Goal: Task Accomplishment & Management: Use online tool/utility

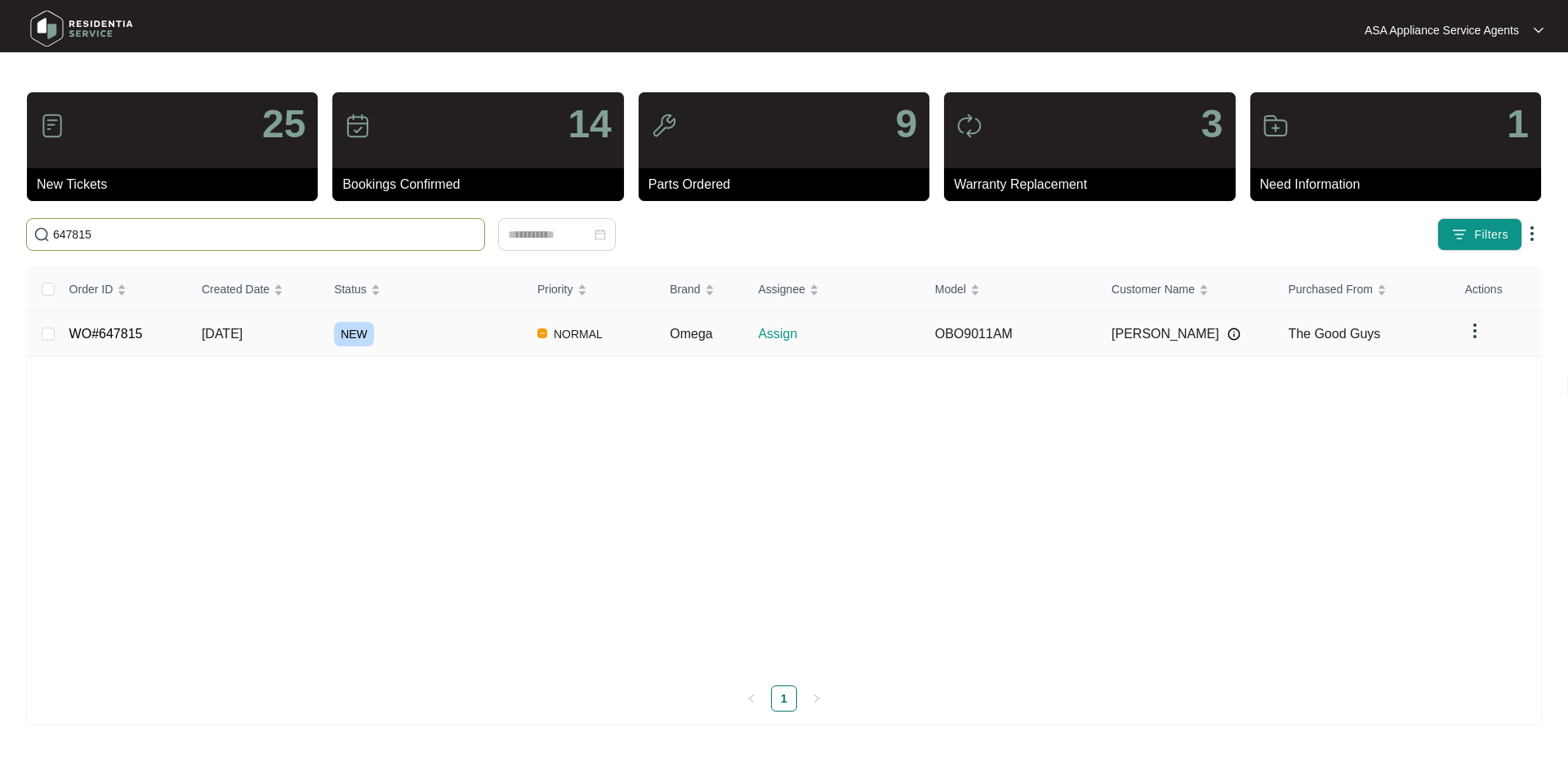
type input "647815"
click at [230, 333] on span "[DATE]" at bounding box center [222, 333] width 41 height 14
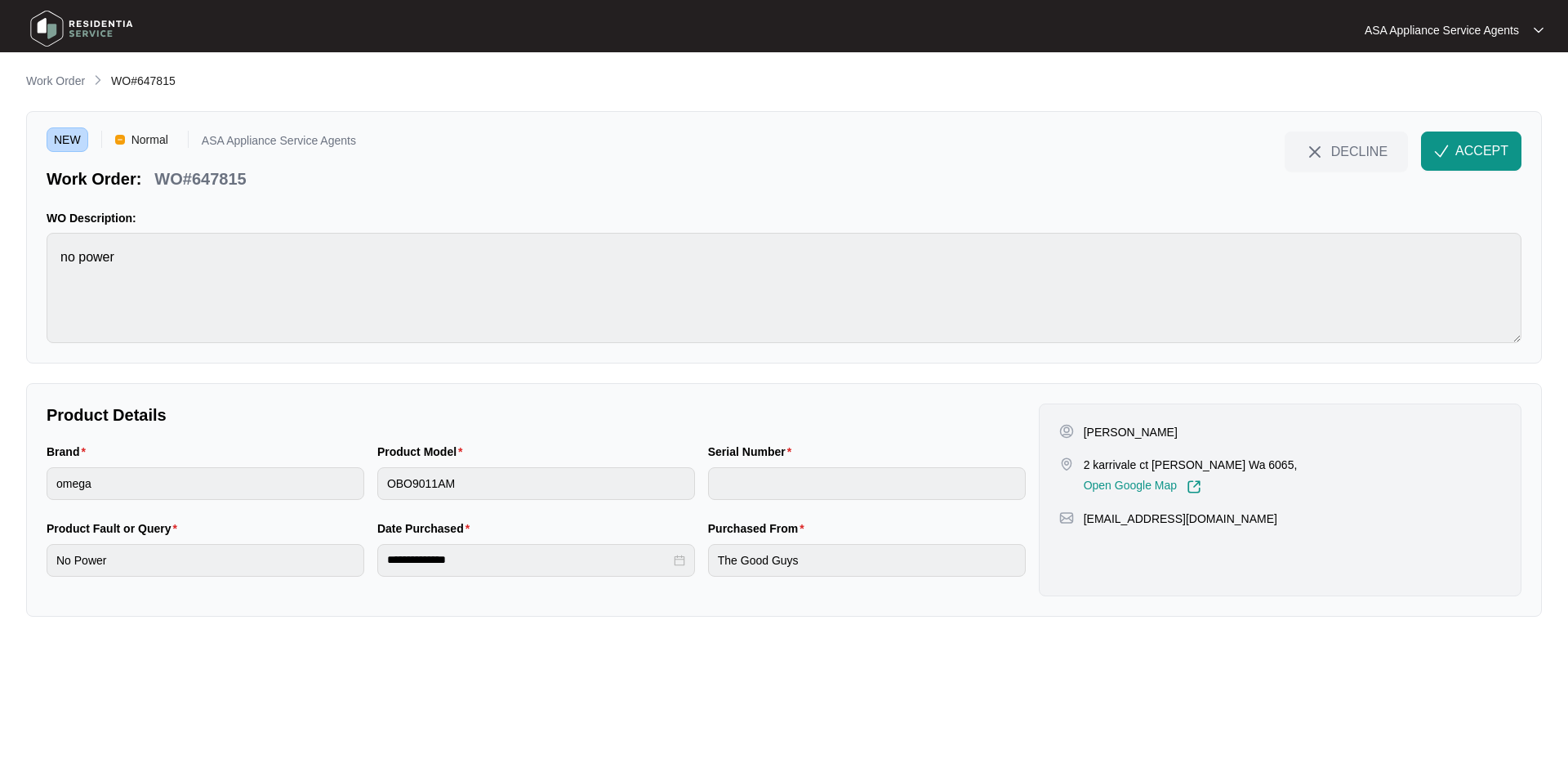
click at [1131, 429] on p "[PERSON_NAME]" at bounding box center [1131, 432] width 94 height 16
copy p "[PERSON_NAME]"
click at [1102, 431] on p "[PERSON_NAME]" at bounding box center [1131, 432] width 94 height 16
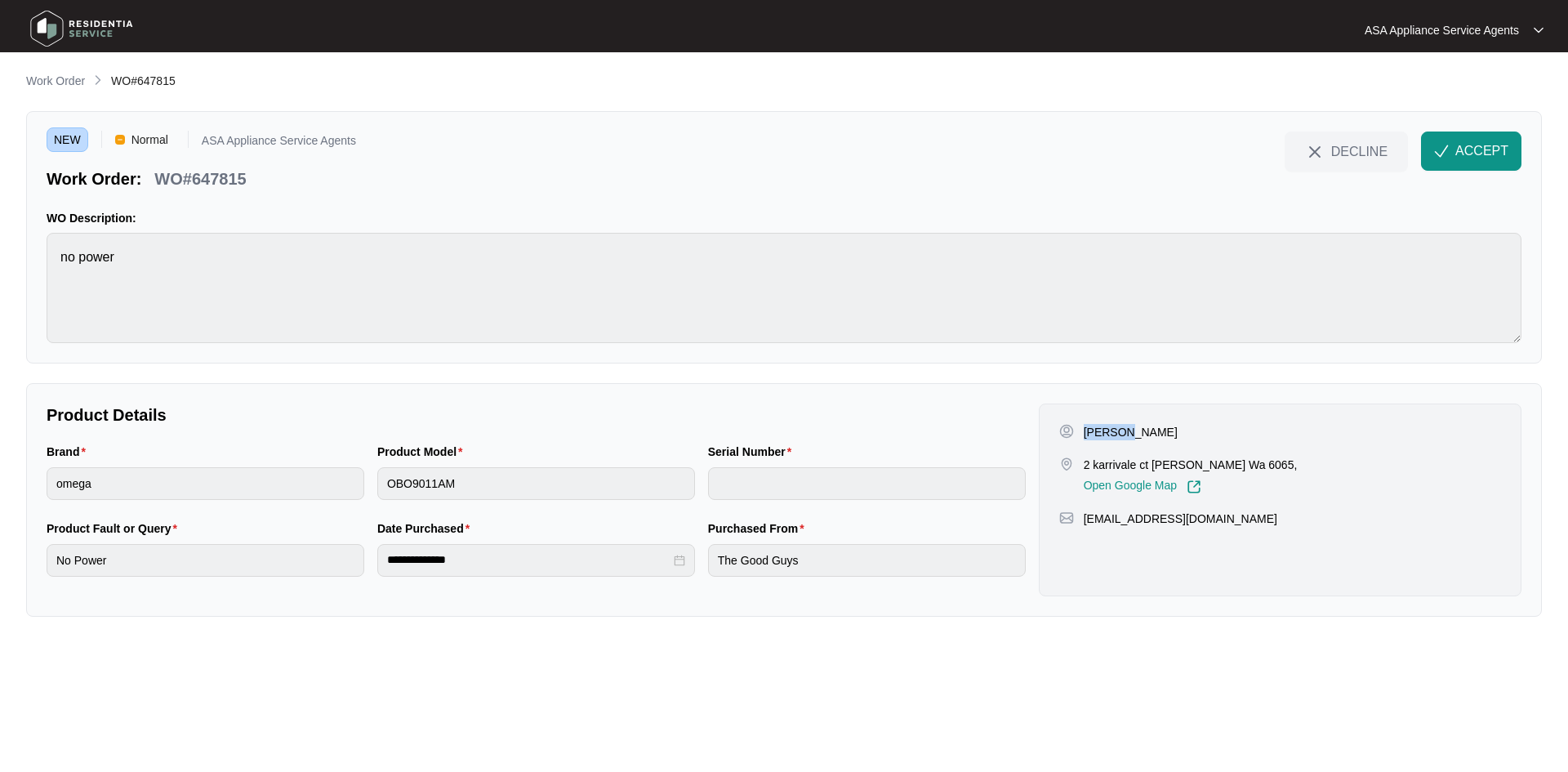
copy p "[PERSON_NAME]"
drag, startPoint x: 1151, startPoint y: 465, endPoint x: 1042, endPoint y: 469, distance: 109.1
click at [1042, 469] on div "[PERSON_NAME] 2 karrivale ct [PERSON_NAME] Wa 6065, Open Google Map [EMAIL_ADDR…" at bounding box center [1279, 500] width 482 height 193
click at [1129, 458] on p "2 karrivale ct [PERSON_NAME] Wa 6065," at bounding box center [1191, 465] width 214 height 16
drag, startPoint x: 1146, startPoint y: 464, endPoint x: 1082, endPoint y: 466, distance: 64.0
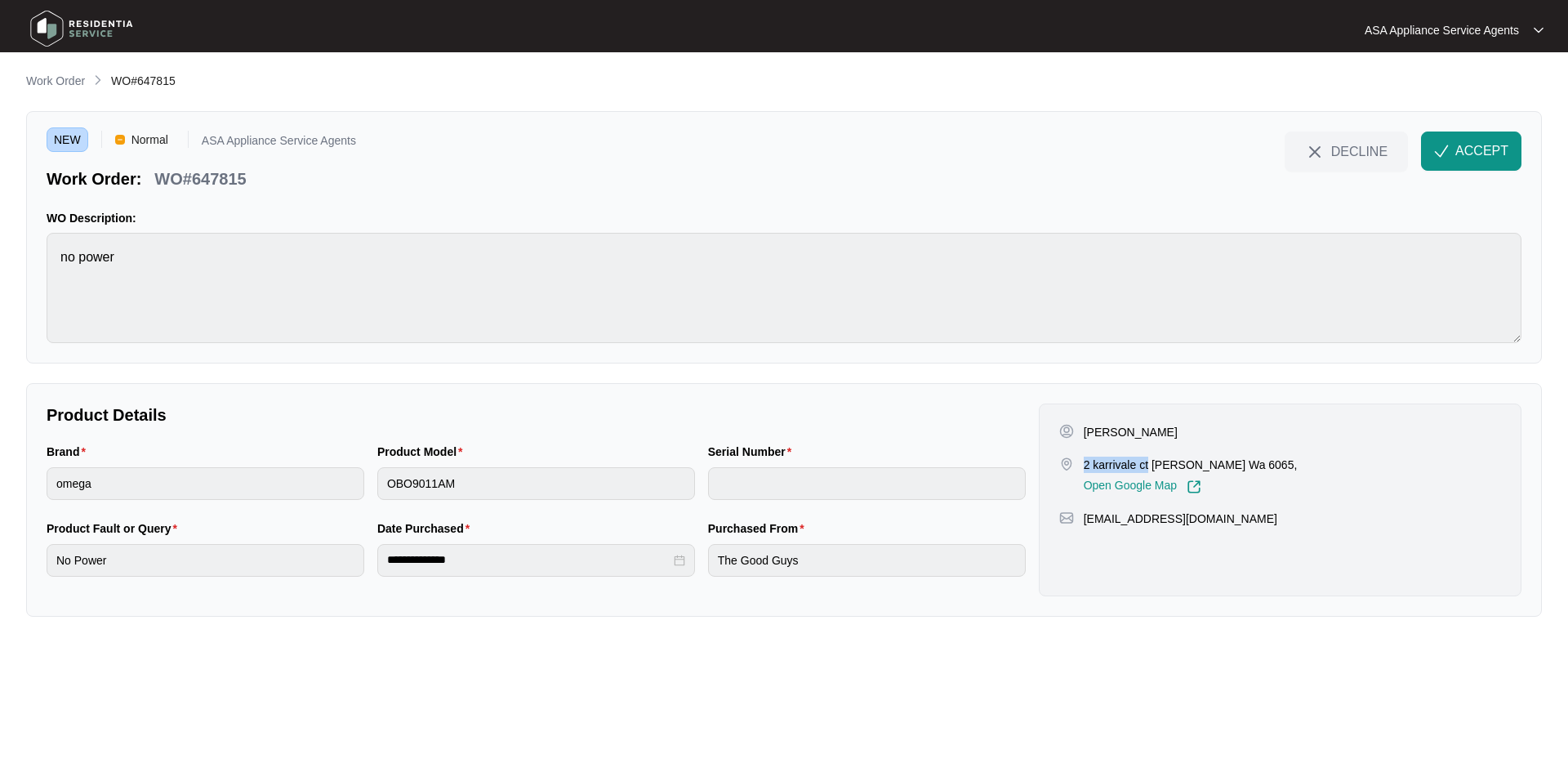
click at [1082, 466] on div "2 karrivale ct [PERSON_NAME] Wa 6065, Open Google Map" at bounding box center [1188, 475] width 258 height 37
copy p "2 karrivale ct"
click at [1177, 467] on p "2 karrivale ct [PERSON_NAME] Wa 6065," at bounding box center [1191, 465] width 214 height 16
copy p "[PERSON_NAME]"
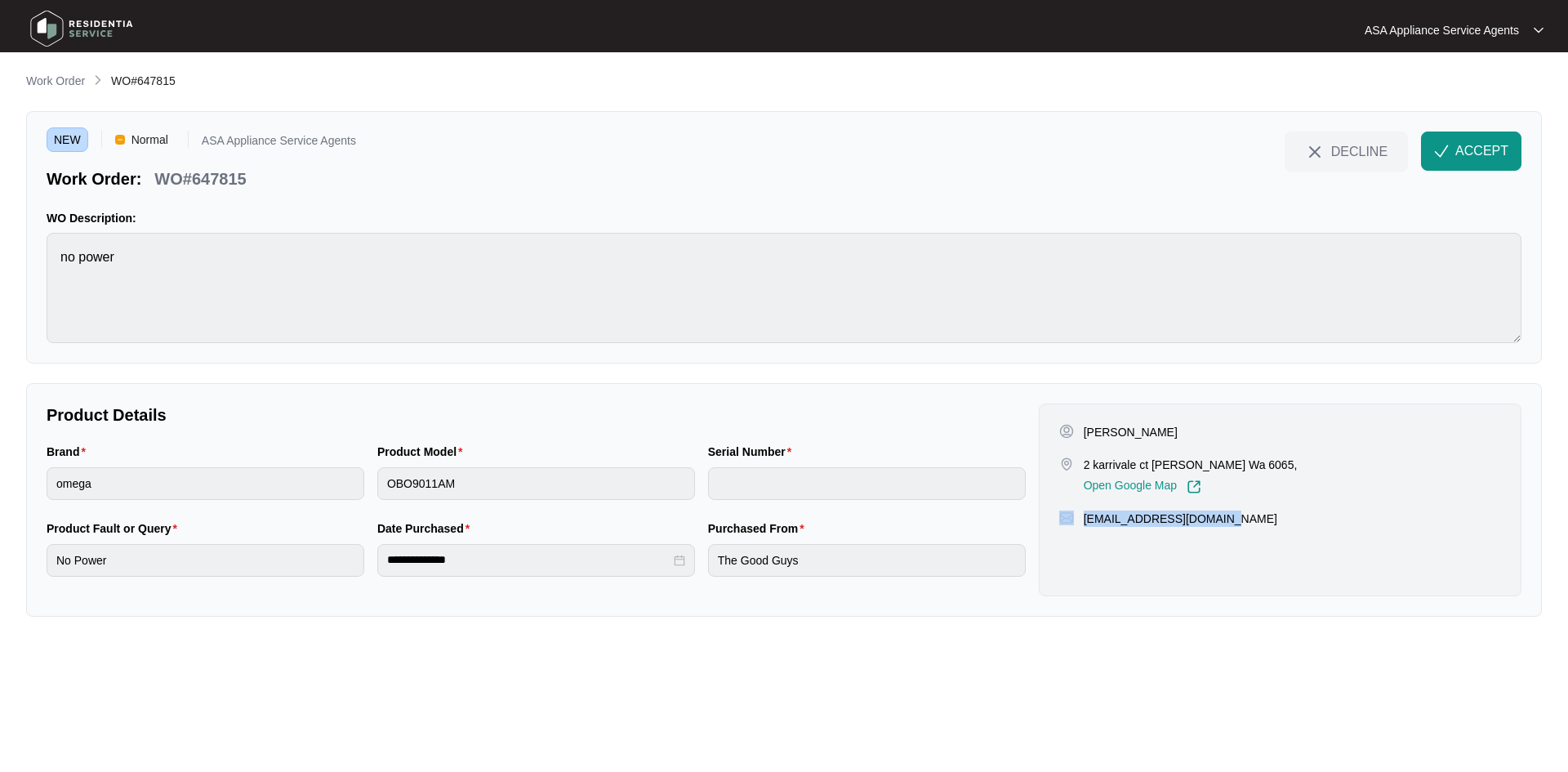
drag, startPoint x: 1217, startPoint y: 521, endPoint x: 1077, endPoint y: 520, distance: 140.0
click at [1077, 520] on div "[EMAIL_ADDRESS][DOMAIN_NAME]" at bounding box center [1280, 519] width 442 height 16
copy div "[EMAIL_ADDRESS][DOMAIN_NAME]"
click at [268, 488] on div "Brand omega Product Model OBO9011AM Serial Number" at bounding box center [536, 481] width 992 height 77
click at [38, 260] on div "NEW Normal ASA Appliance Service Agents Work Order: WO#647815 DECLINE ACCEPT WO…" at bounding box center [784, 238] width 1516 height 252
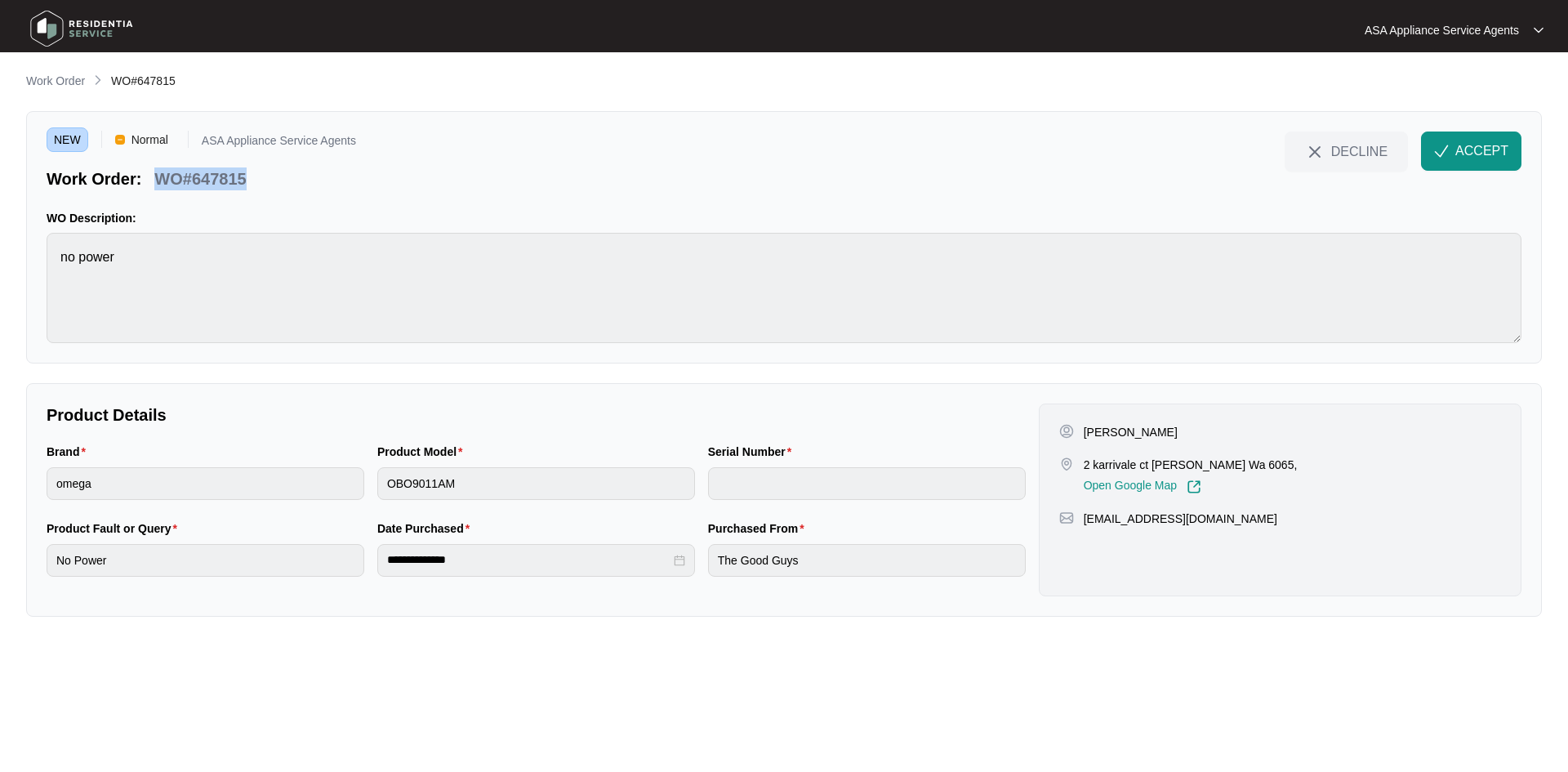
drag, startPoint x: 248, startPoint y: 179, endPoint x: 161, endPoint y: 182, distance: 87.1
click at [161, 182] on div "WO#647815" at bounding box center [200, 175] width 104 height 28
click at [1468, 145] on span "ACCEPT" at bounding box center [1481, 151] width 53 height 19
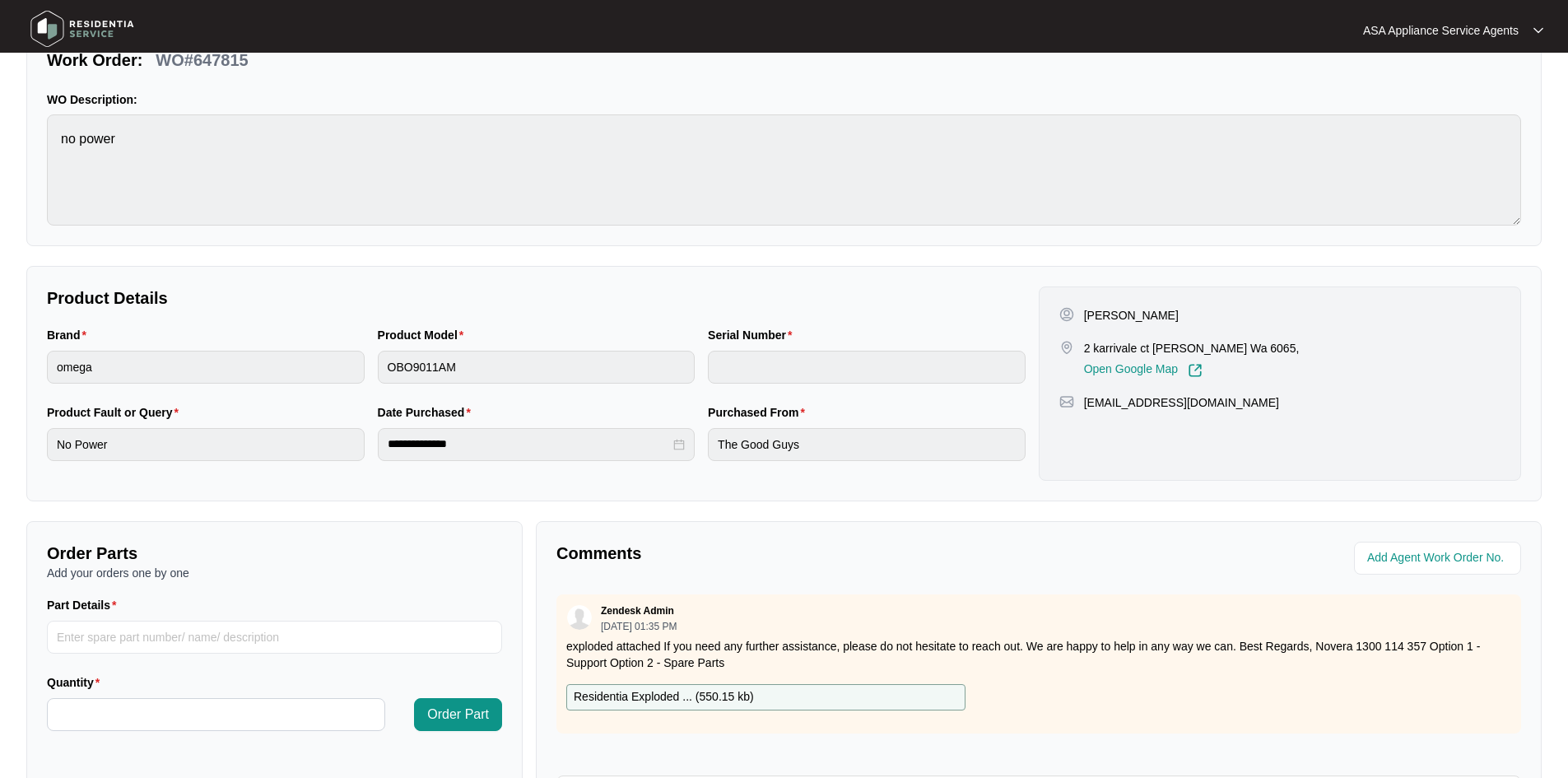
scroll to position [247, 0]
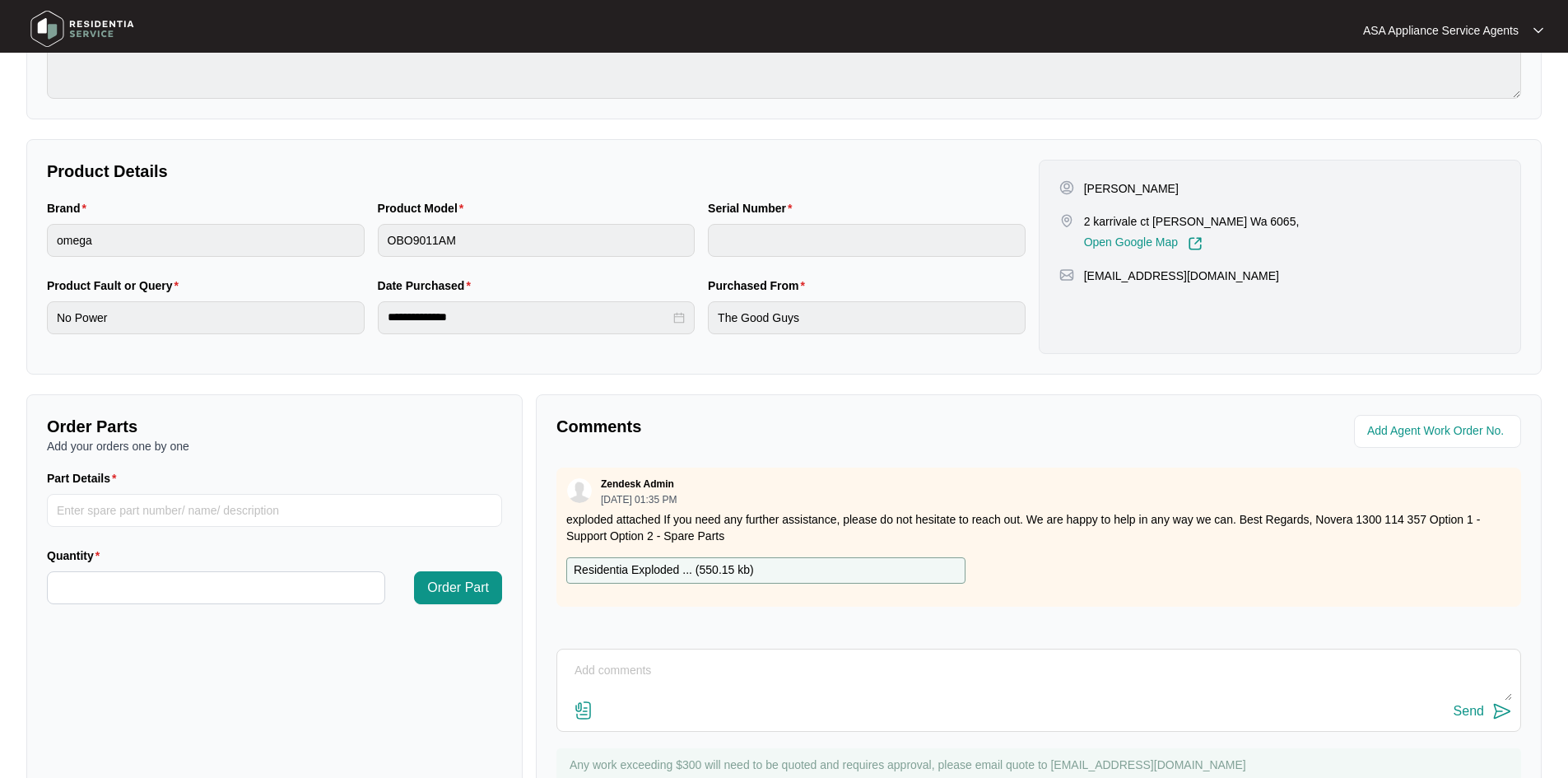
click at [762, 564] on div "Residentia Exploded ... ( 550.15 kb )" at bounding box center [766, 570] width 400 height 27
drag, startPoint x: 658, startPoint y: 572, endPoint x: 638, endPoint y: 567, distance: 20.6
click at [638, 567] on p "Residentia Exploded ... ( 550.15 kb )" at bounding box center [664, 571] width 180 height 18
click at [775, 574] on div "Residentia Exploded ... ( 550.15 kb )" at bounding box center [766, 570] width 400 height 27
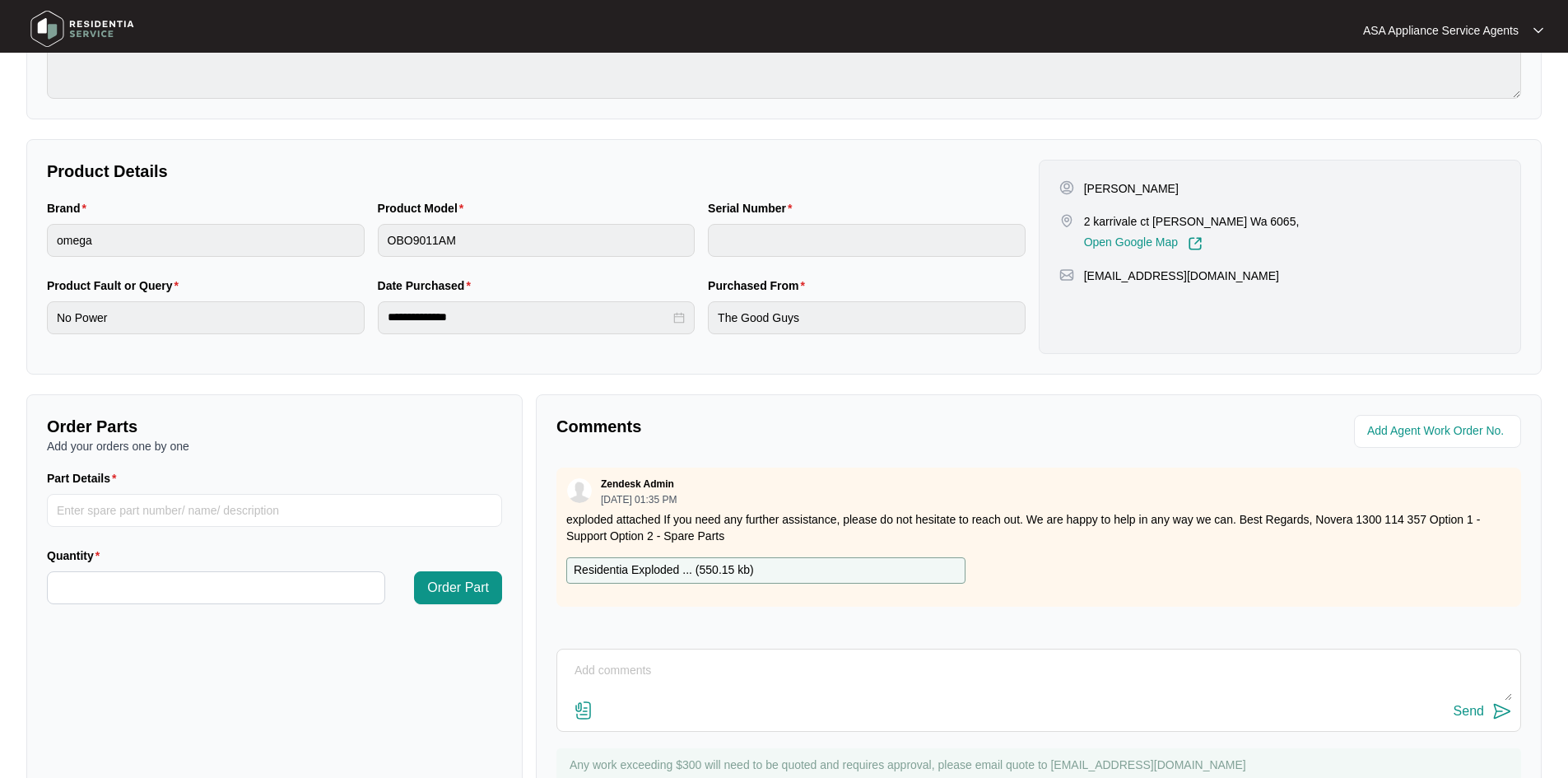
click at [775, 577] on div "Residentia Exploded ... ( 550.15 kb )" at bounding box center [766, 570] width 400 height 27
click at [615, 562] on p "Residentia Exploded ... ( 550.15 kb )" at bounding box center [664, 571] width 180 height 18
click at [614, 563] on p "Residentia Exploded ... ( 550.15 kb )" at bounding box center [664, 571] width 180 height 18
click at [446, 679] on div "Order Parts Add your orders one by one Part Details Quantity Order Part" at bounding box center [274, 606] width 496 height 424
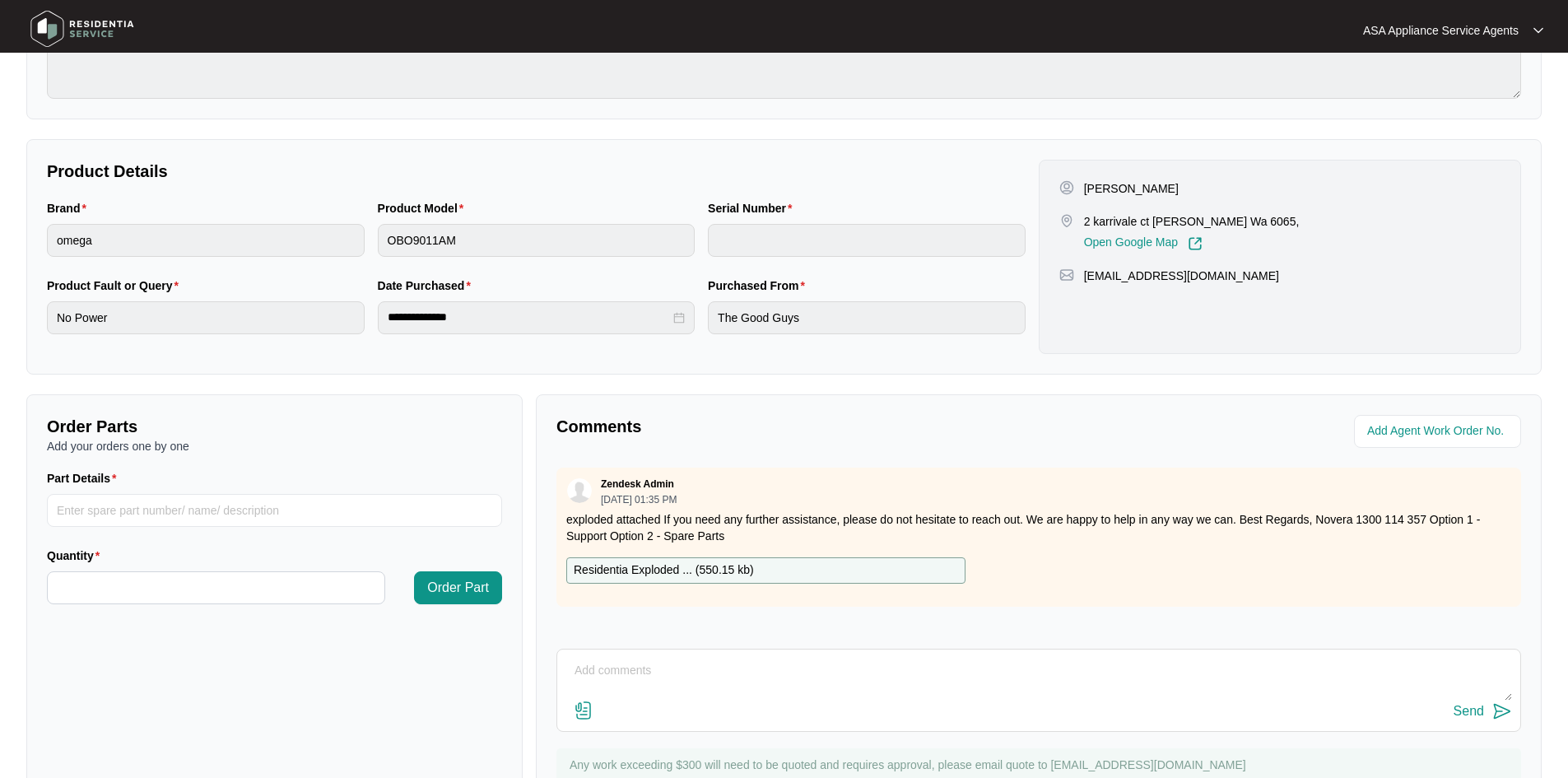
click at [699, 575] on p "Residentia Exploded ... ( 550.15 kb )" at bounding box center [664, 571] width 180 height 18
click at [659, 571] on p "Residentia Exploded ... ( 550.15 kb )" at bounding box center [664, 571] width 180 height 18
click at [828, 571] on div "Residentia Exploded ... ( 550.15 kb )" at bounding box center [766, 570] width 400 height 27
click at [699, 410] on div "Comments Zendesk Admin [DATE] 01:35 PM exploded attached If you need any furthe…" at bounding box center [1039, 606] width 1006 height 424
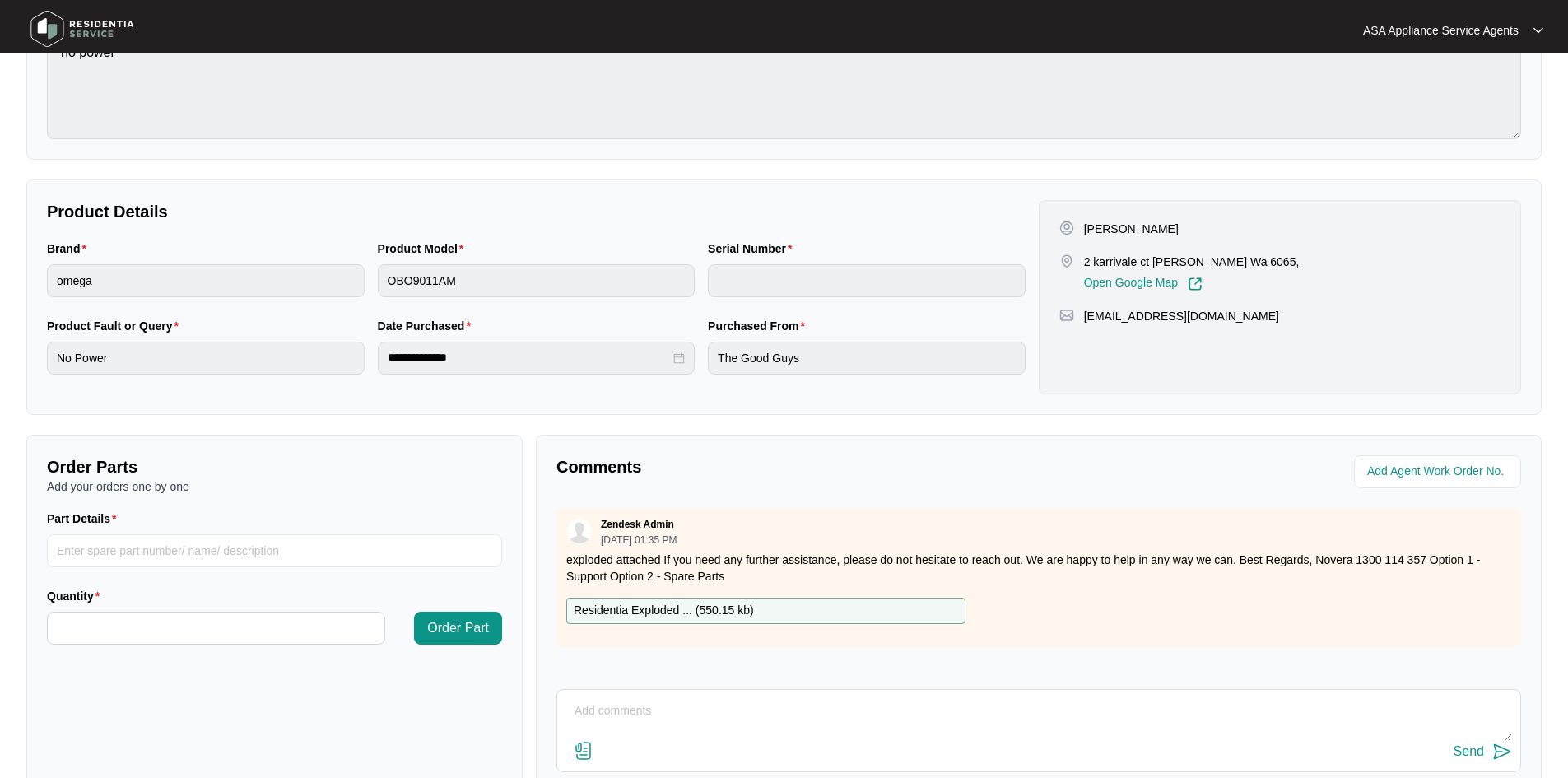
scroll to position [232, 0]
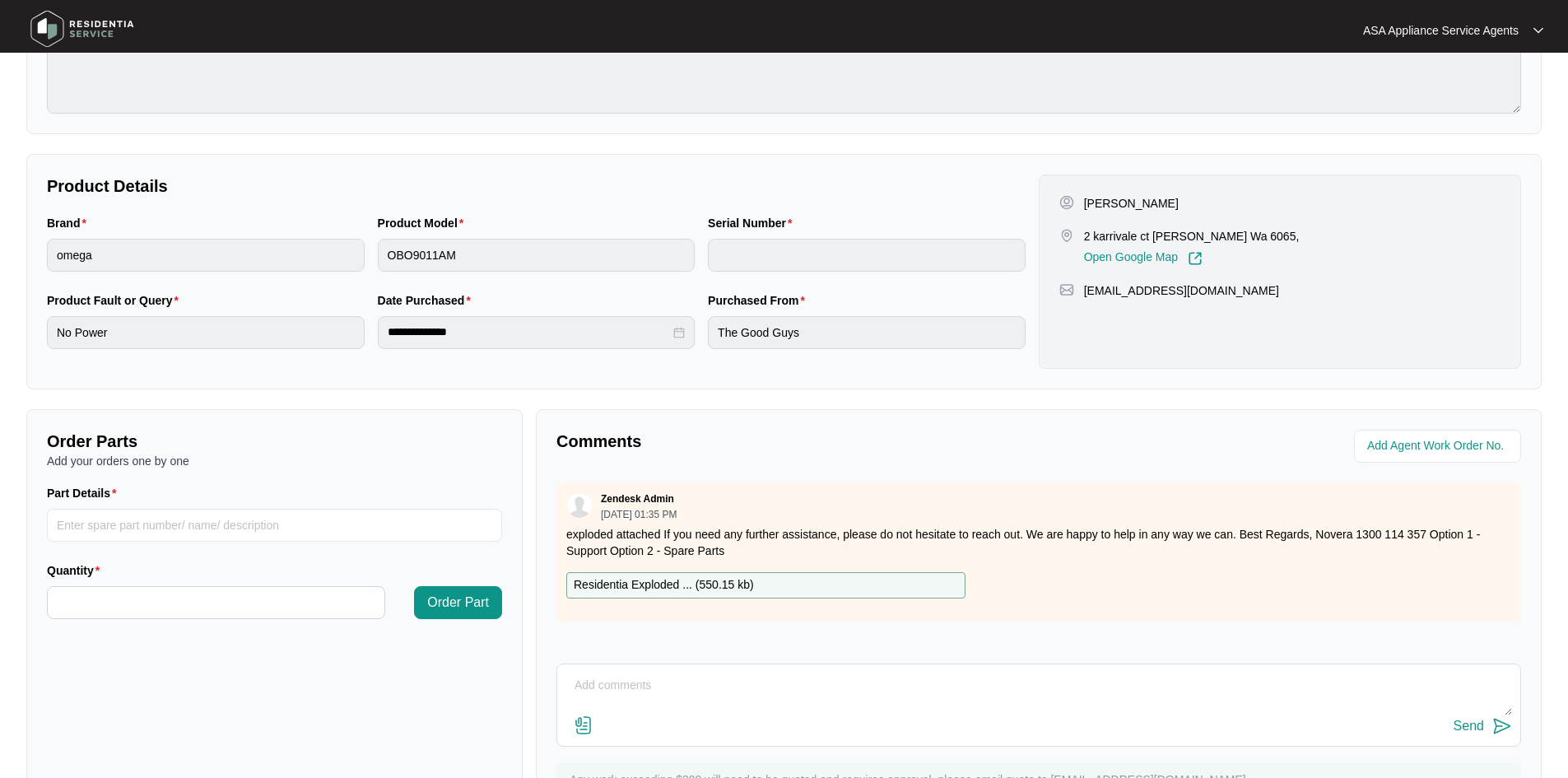
click at [650, 584] on p "Residentia Exploded ... ( 550.15 kb )" at bounding box center [664, 586] width 180 height 18
click at [749, 580] on p "Residentia Exploded ... ( 550.15 kb )" at bounding box center [664, 586] width 180 height 18
click at [732, 419] on div "Comments Zendesk Admin [DATE] 01:35 PM exploded attached If you need any furthe…" at bounding box center [1039, 621] width 1006 height 424
click at [218, 603] on input "Quantity" at bounding box center [216, 603] width 337 height 31
type input "*"
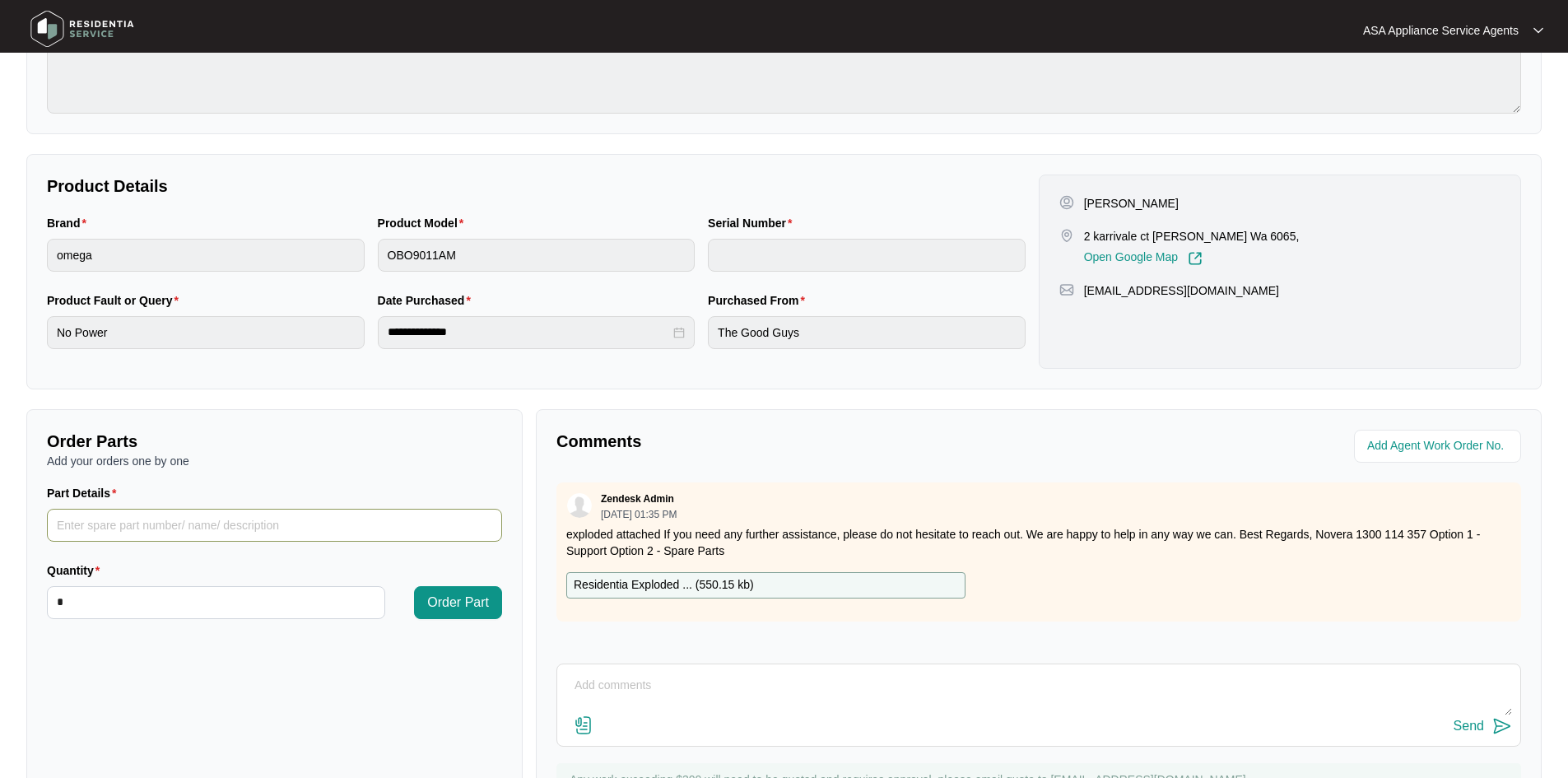
click at [334, 511] on input "Part Details" at bounding box center [274, 526] width 456 height 33
click at [751, 575] on div "Residentia Exploded ... ( 550.15 kb )" at bounding box center [766, 585] width 400 height 27
click at [657, 581] on p "Residentia Exploded ... ( 550.15 kb )" at bounding box center [664, 586] width 180 height 18
click at [761, 592] on div "Residentia Exploded ... ( 550.15 kb )" at bounding box center [766, 585] width 400 height 27
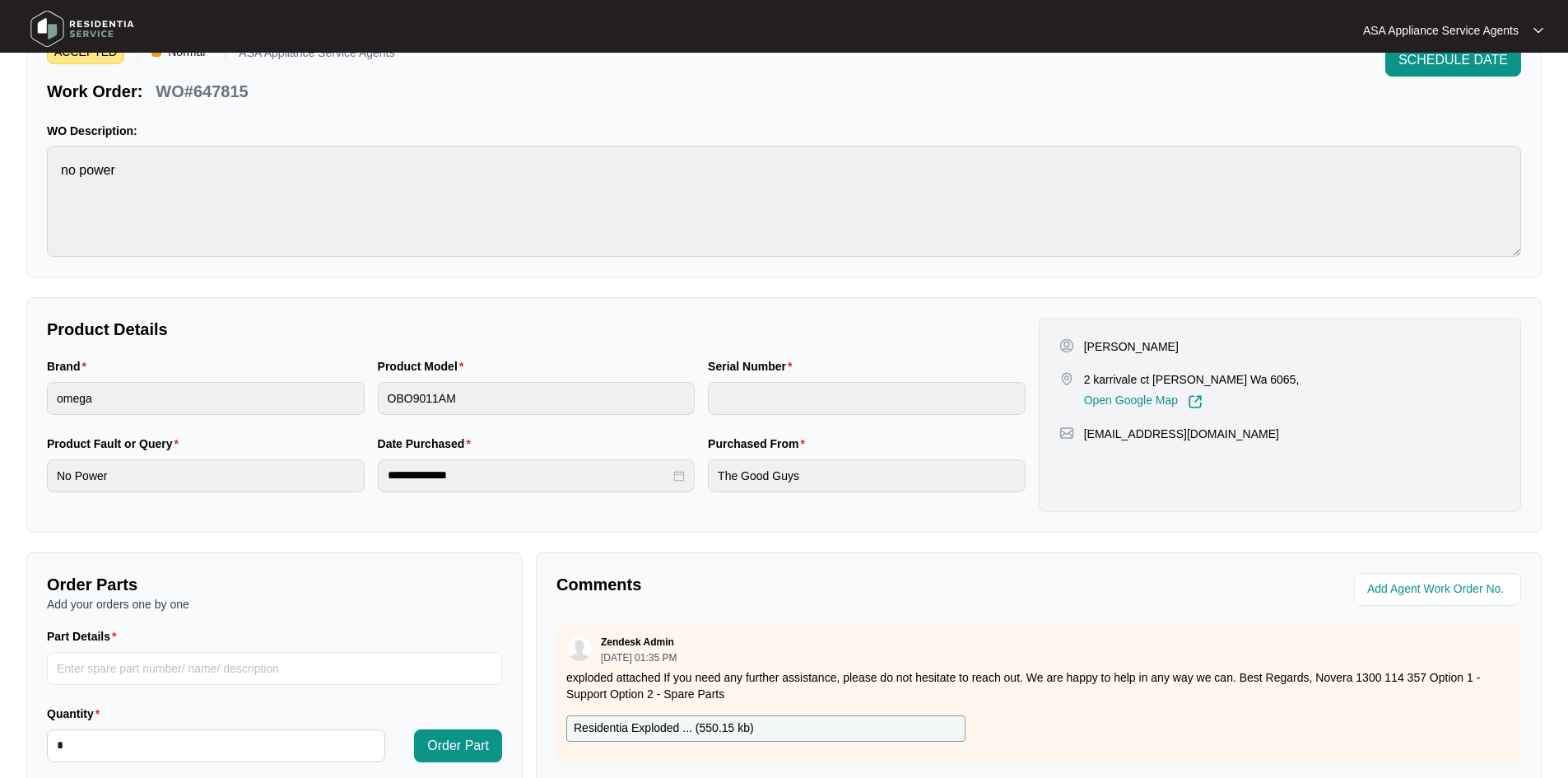
scroll to position [0, 0]
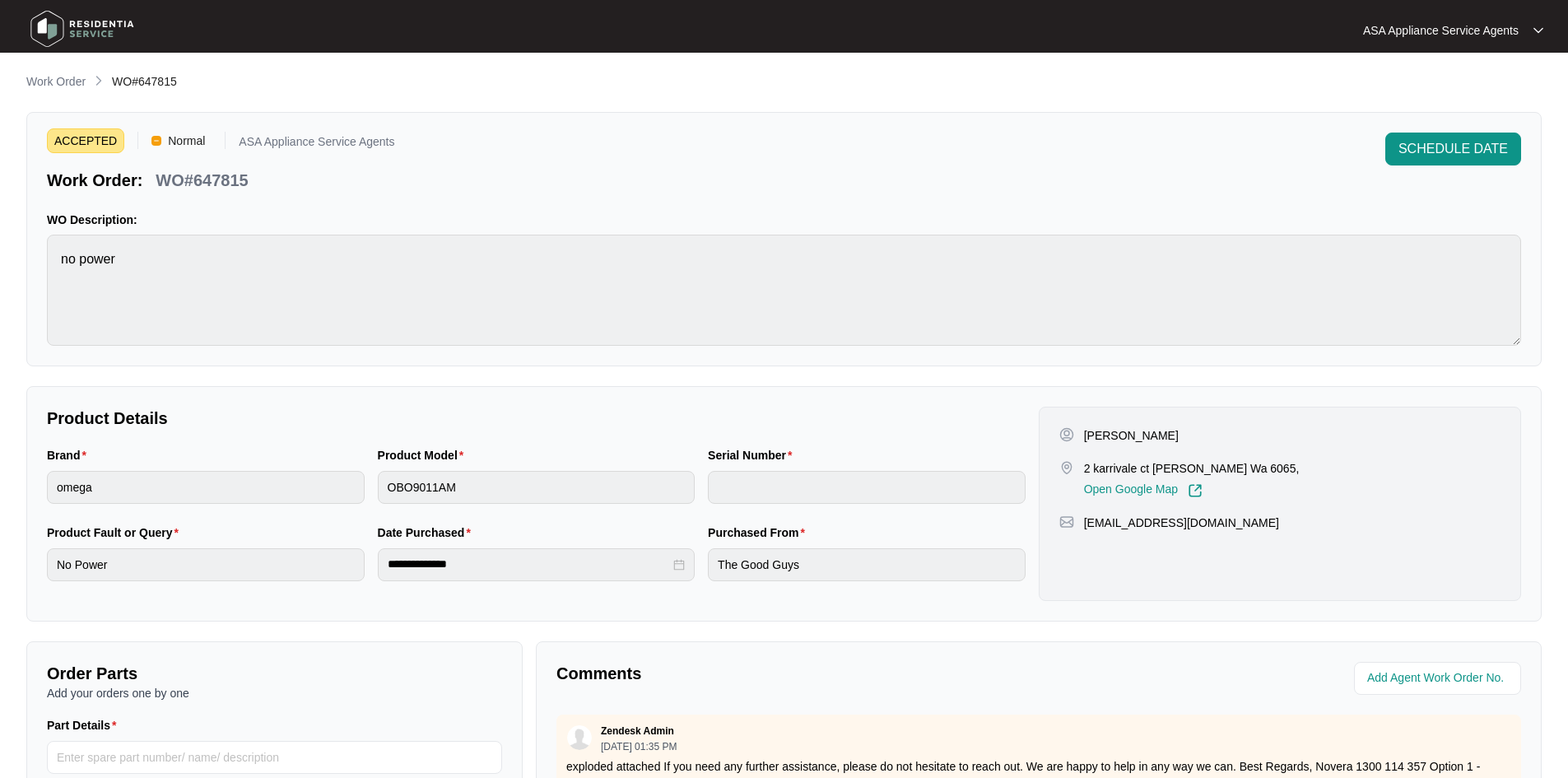
click at [157, 177] on div "WO#647815" at bounding box center [202, 177] width 105 height 29
drag, startPoint x: 157, startPoint y: 177, endPoint x: 280, endPoint y: 183, distance: 123.1
click at [280, 183] on div "Work Order: WO#647815" at bounding box center [220, 177] width 347 height 29
copy p "WO#647815"
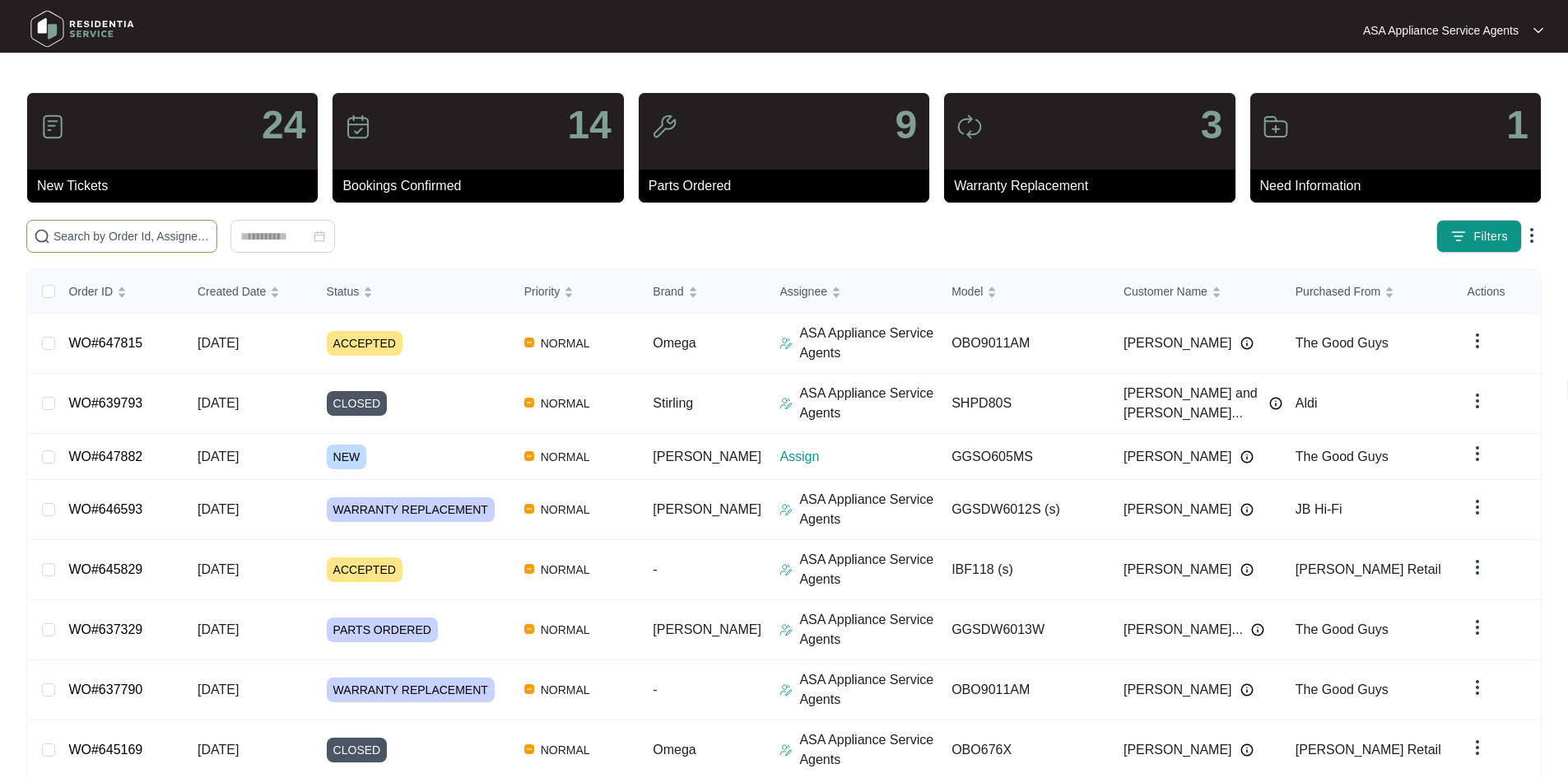
click at [210, 241] on input "text" at bounding box center [132, 237] width 157 height 18
paste input "WO#647815"
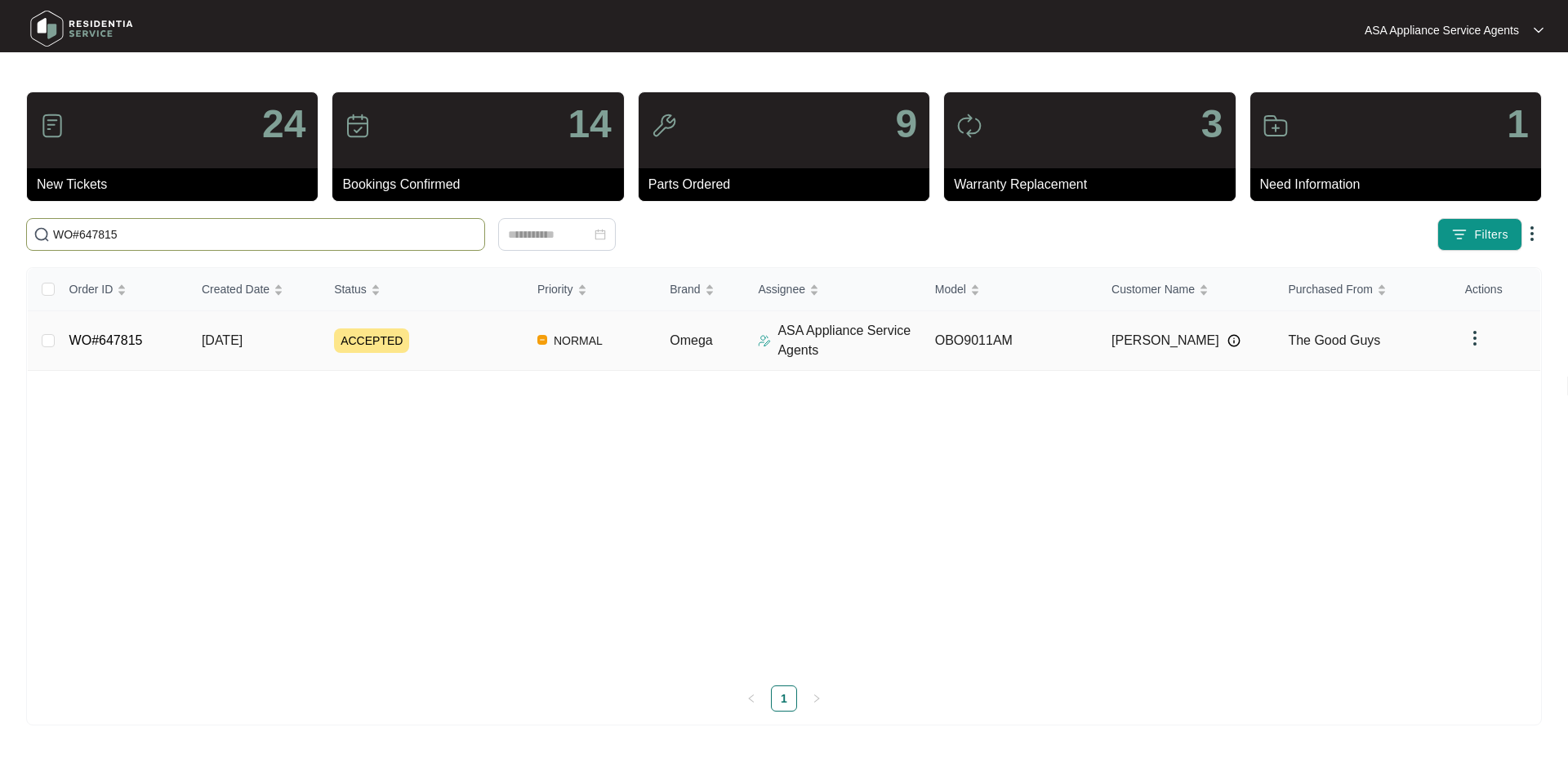
type input "WO#647815"
click at [243, 339] on span "[DATE]" at bounding box center [222, 340] width 41 height 14
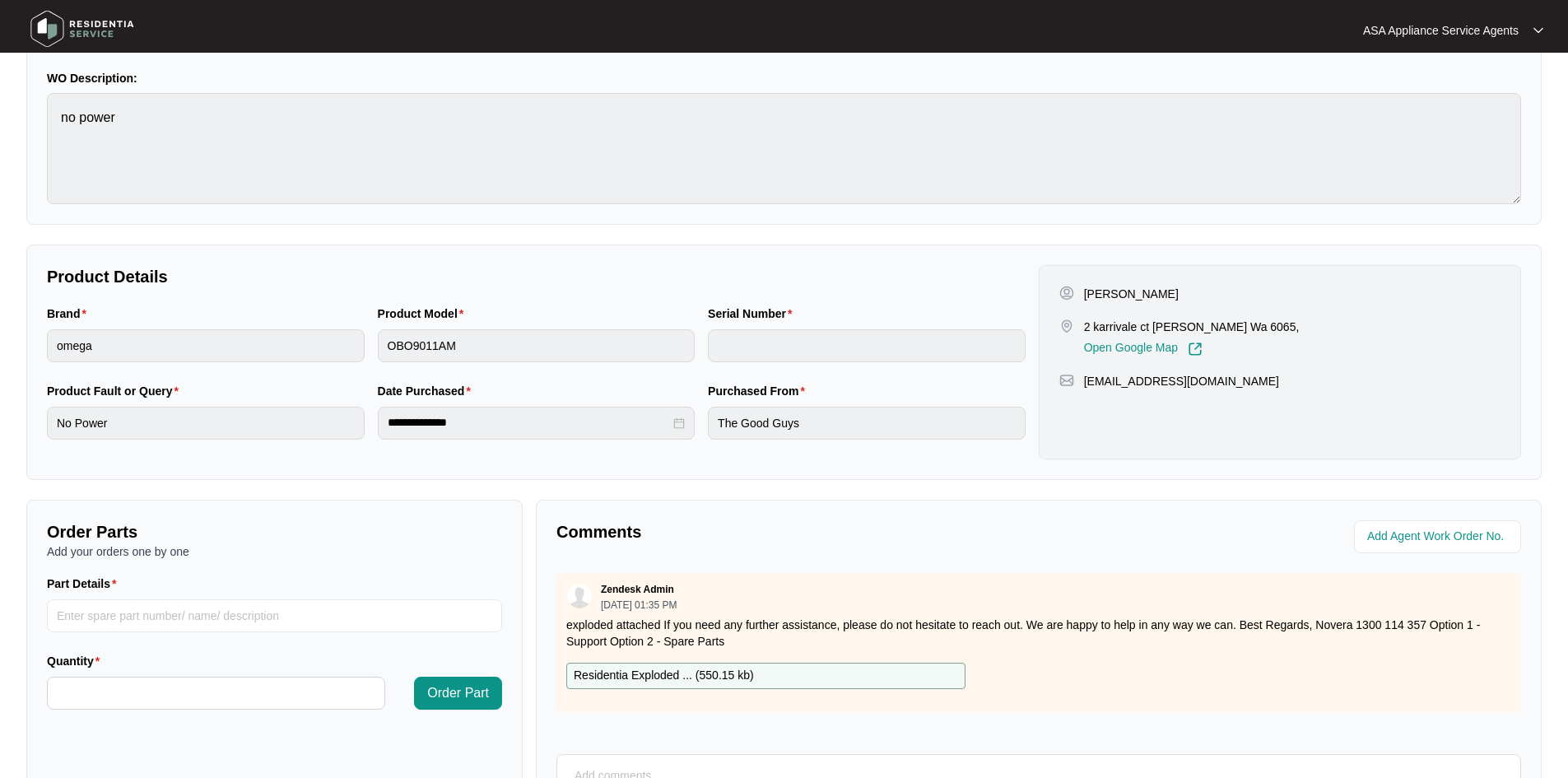
scroll to position [315, 0]
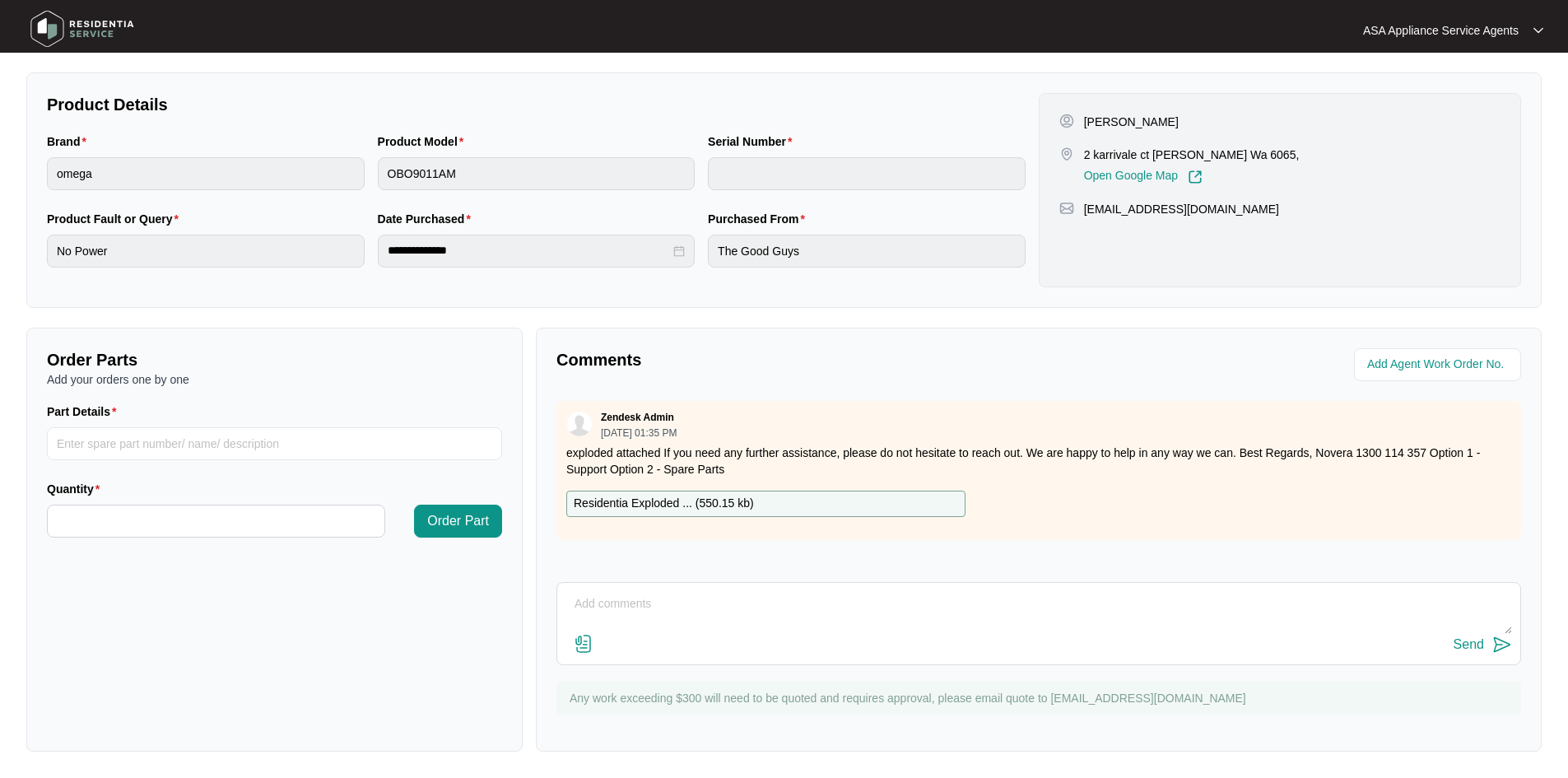
click at [750, 500] on p "Residentia Exploded ... ( 550.15 kb )" at bounding box center [664, 504] width 180 height 18
click at [784, 506] on div "Residentia Exploded ... ( 550.15 kb )" at bounding box center [766, 504] width 400 height 27
drag, startPoint x: 834, startPoint y: 505, endPoint x: 781, endPoint y: 506, distance: 53.0
click at [780, 526] on div "Zendesk Admin [DATE] 01:35 PM exploded attached If you need any further assista…" at bounding box center [1039, 470] width 965 height 139
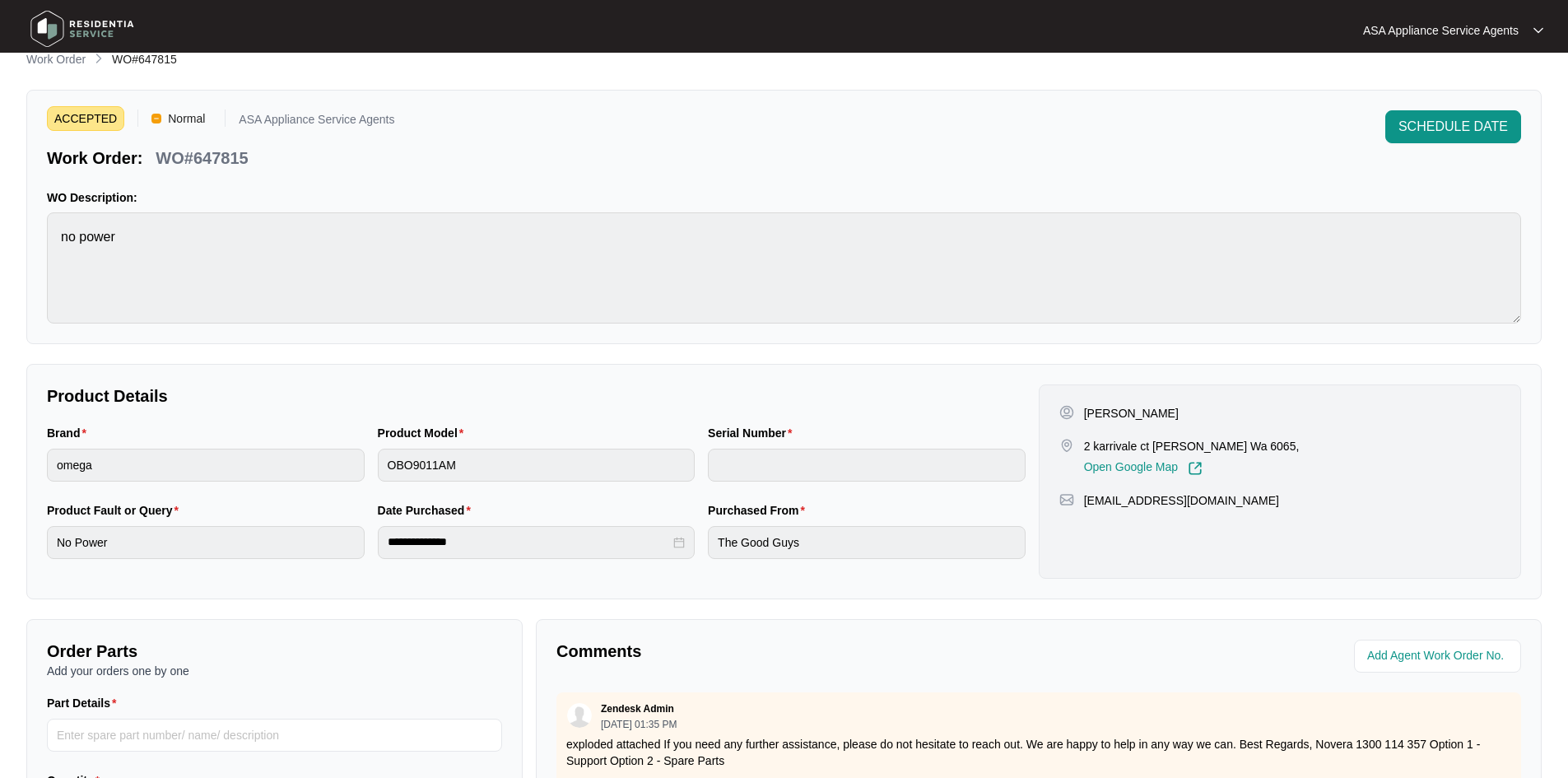
scroll to position [0, 0]
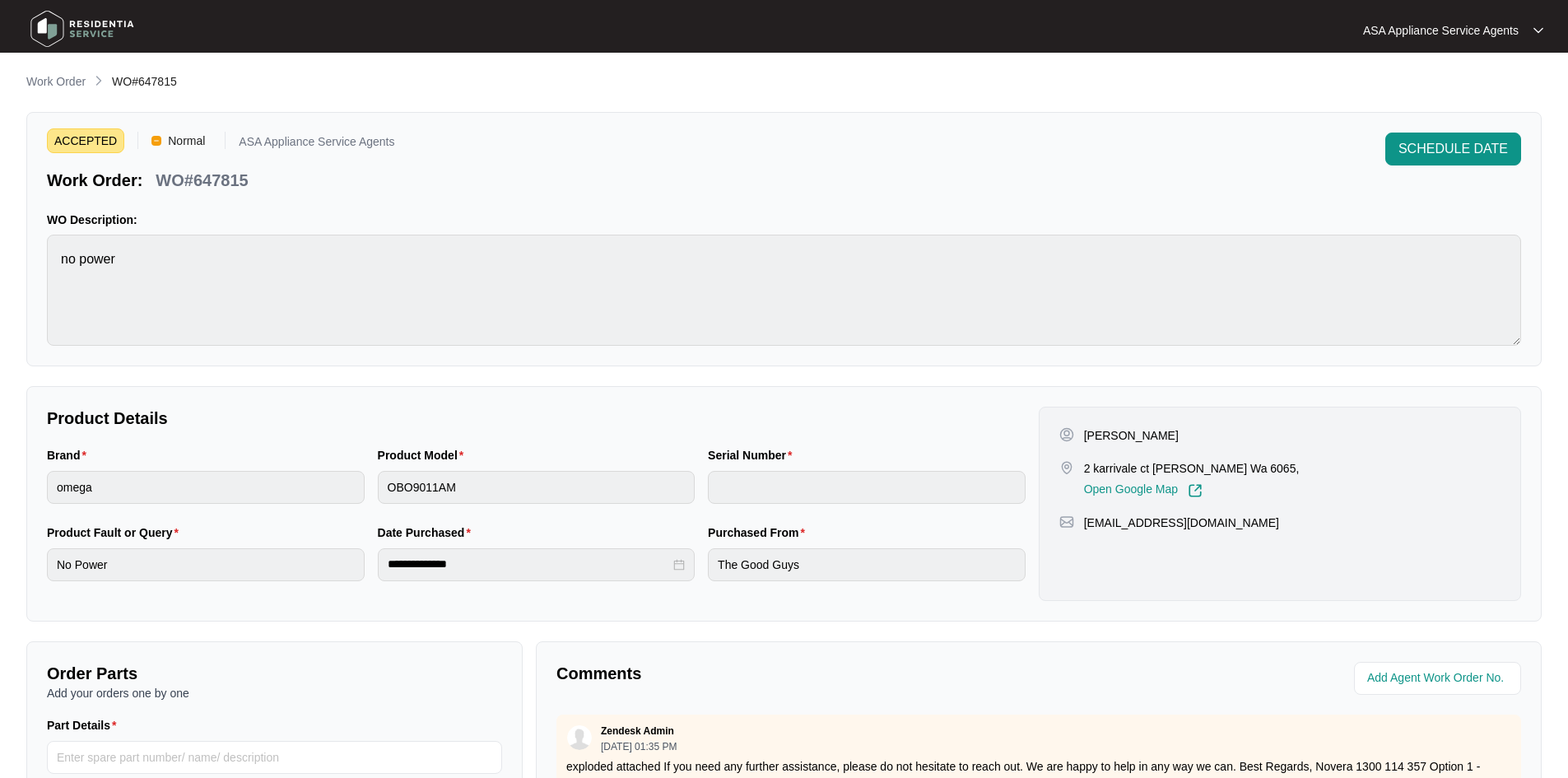
click at [1345, 221] on p "WO Description:" at bounding box center [784, 220] width 1475 height 17
